Goal: Find contact information: Find contact information

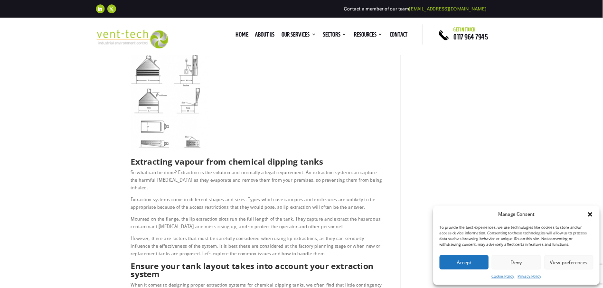
scroll to position [190, 0]
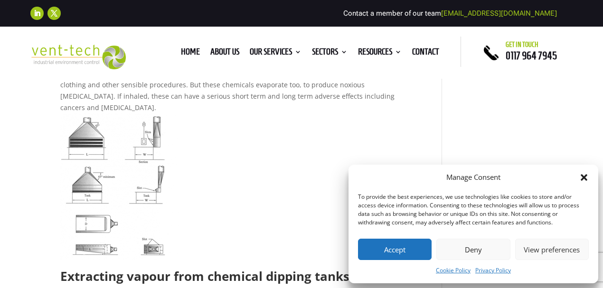
click at [408, 249] on button "Accept" at bounding box center [395, 249] width 74 height 21
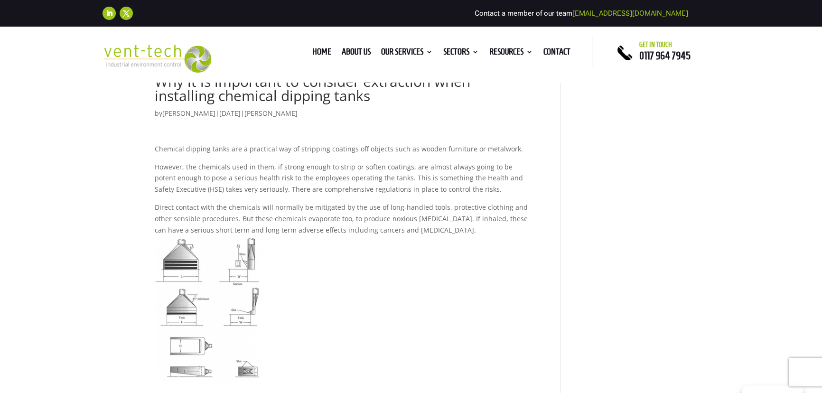
scroll to position [0, 0]
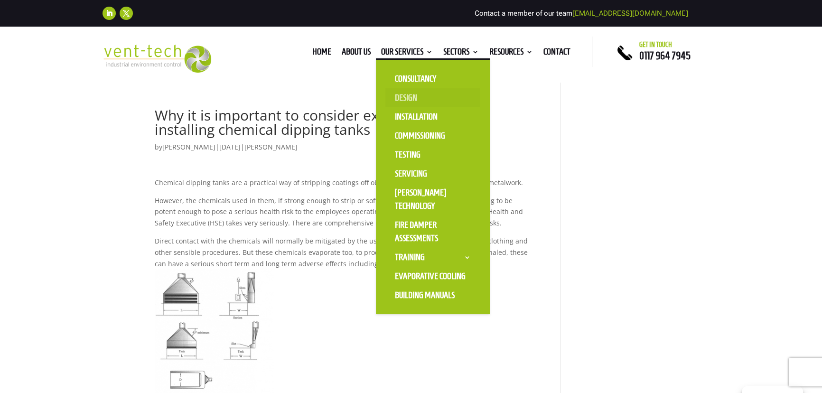
click at [395, 98] on link "Design" at bounding box center [432, 97] width 95 height 19
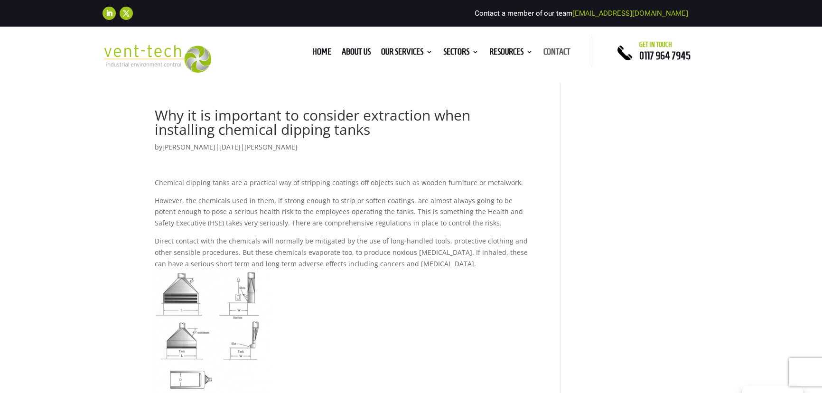
click at [566, 52] on link "Contact" at bounding box center [557, 53] width 27 height 10
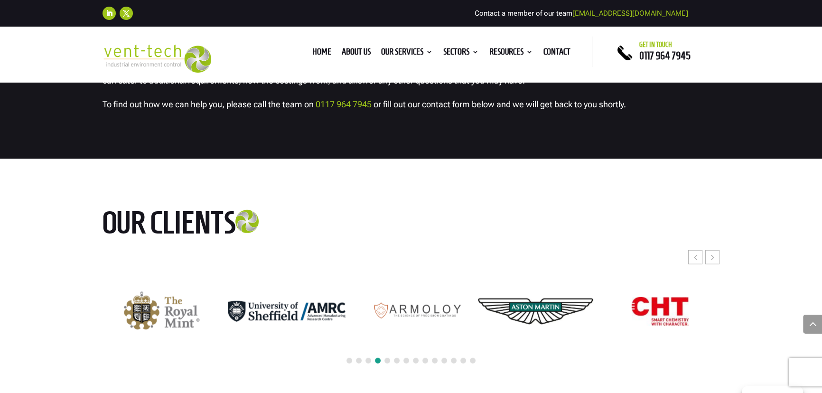
scroll to position [2978, 0]
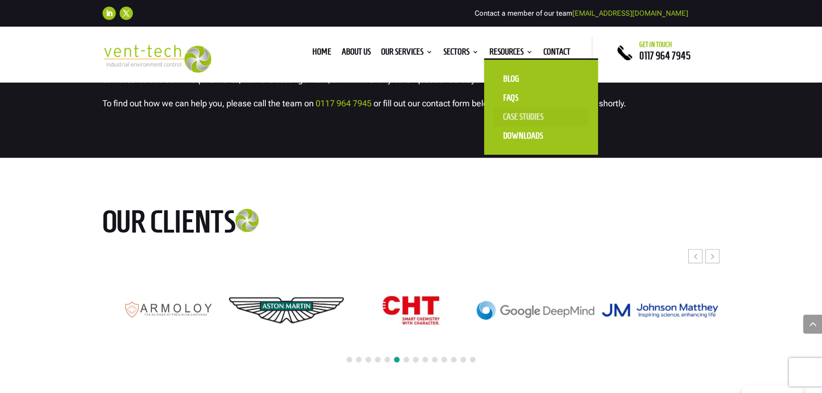
click at [515, 114] on link "Case Studies" at bounding box center [541, 116] width 95 height 19
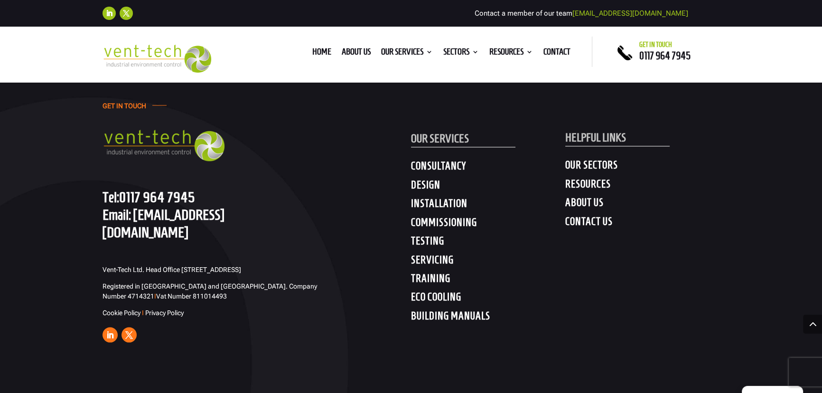
scroll to position [2374, 0]
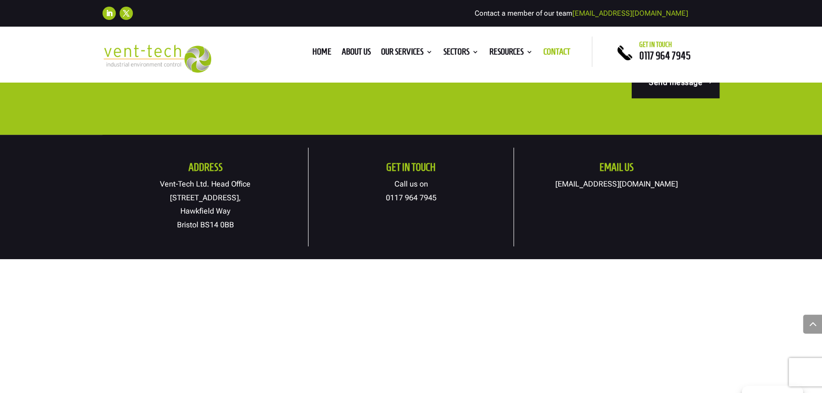
scroll to position [517, 0]
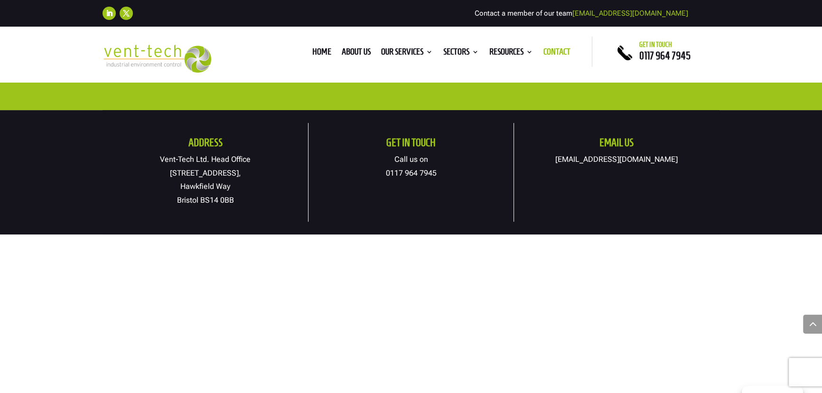
click at [589, 157] on link "[EMAIL_ADDRESS][DOMAIN_NAME]" at bounding box center [616, 159] width 122 height 9
